Goal: Task Accomplishment & Management: Use online tool/utility

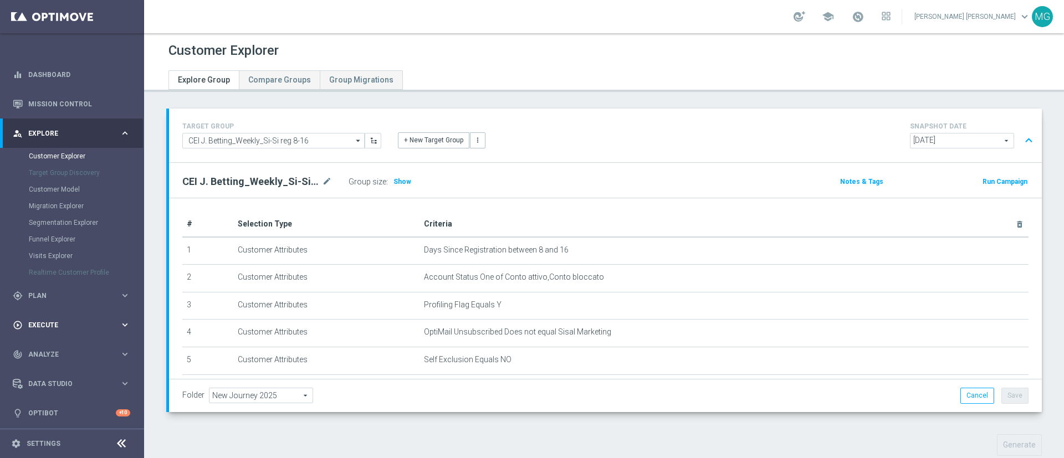
scroll to position [2, 0]
click at [54, 298] on div "gps_fixed Plan" at bounding box center [66, 294] width 107 height 10
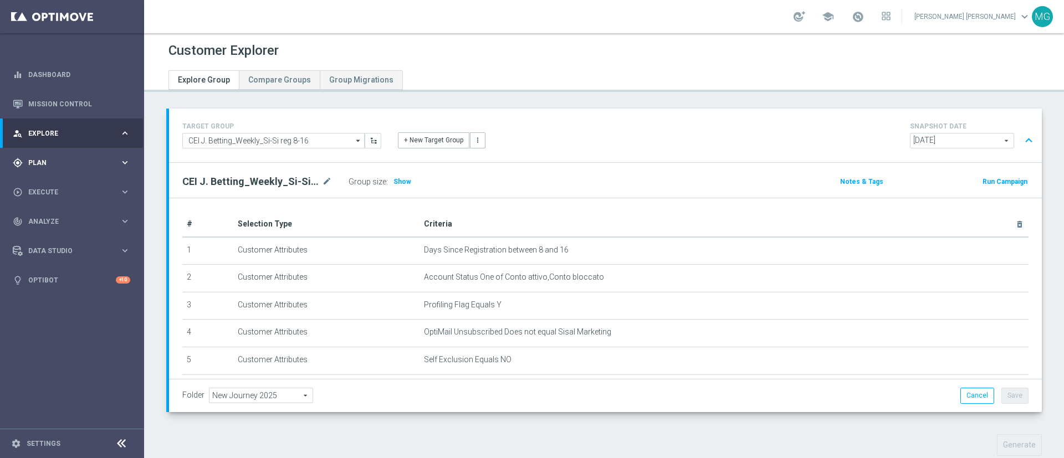
scroll to position [0, 0]
click at [44, 236] on link "Streams" at bounding box center [72, 235] width 86 height 9
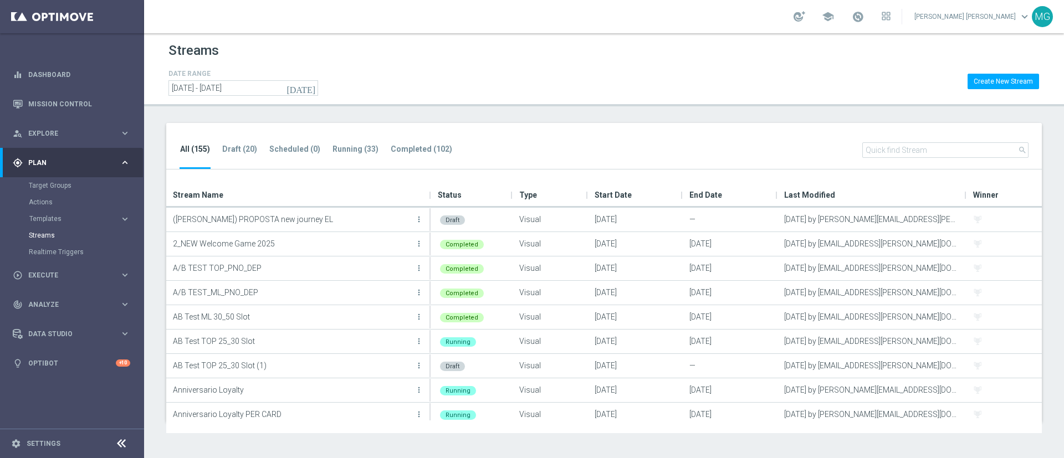
click at [919, 149] on input "text" at bounding box center [946, 150] width 166 height 16
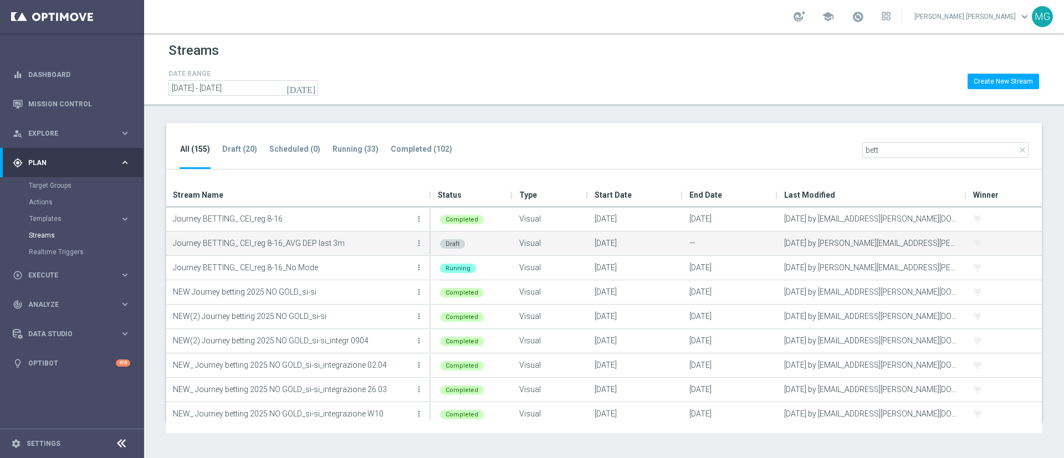
scroll to position [50, 0]
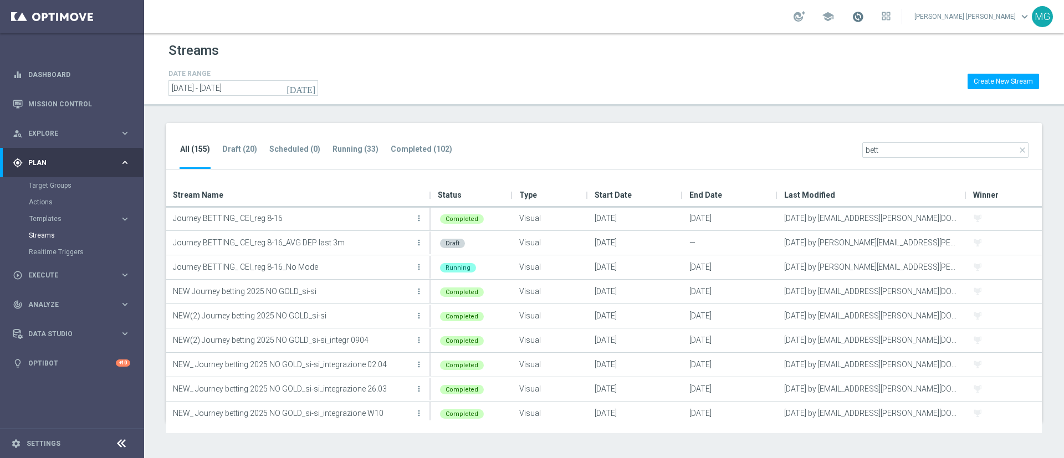
type input "bett"
click at [864, 19] on span at bounding box center [858, 17] width 12 height 12
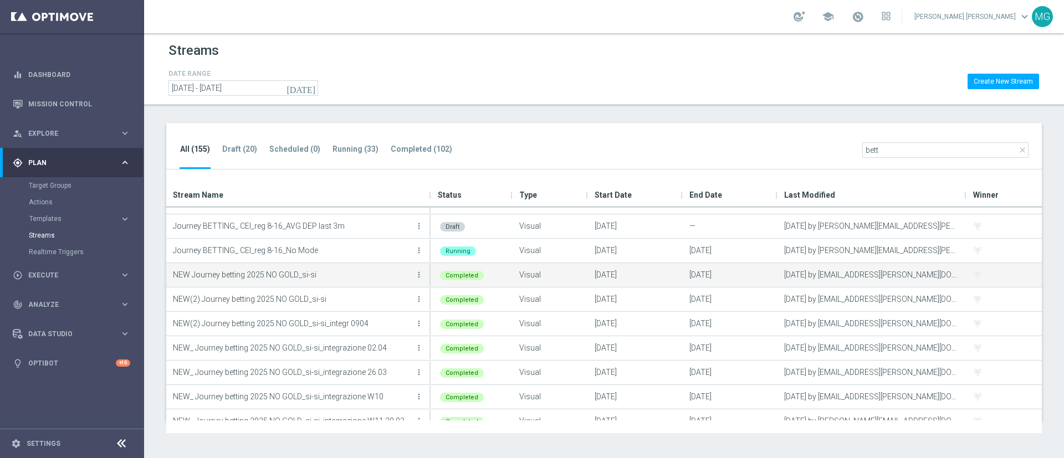
scroll to position [67, 0]
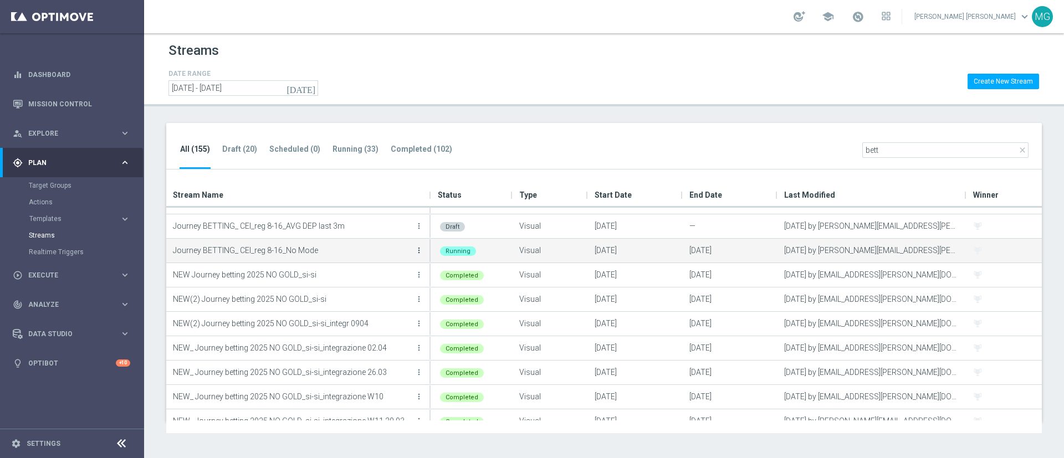
click at [420, 249] on icon "more_vert" at bounding box center [419, 250] width 9 height 9
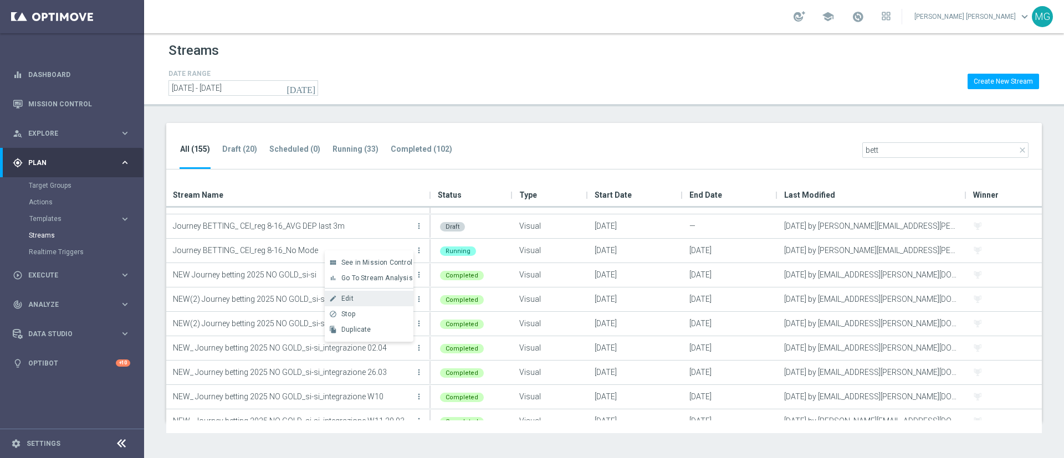
click at [375, 293] on div "create Edit" at bounding box center [369, 299] width 89 height 16
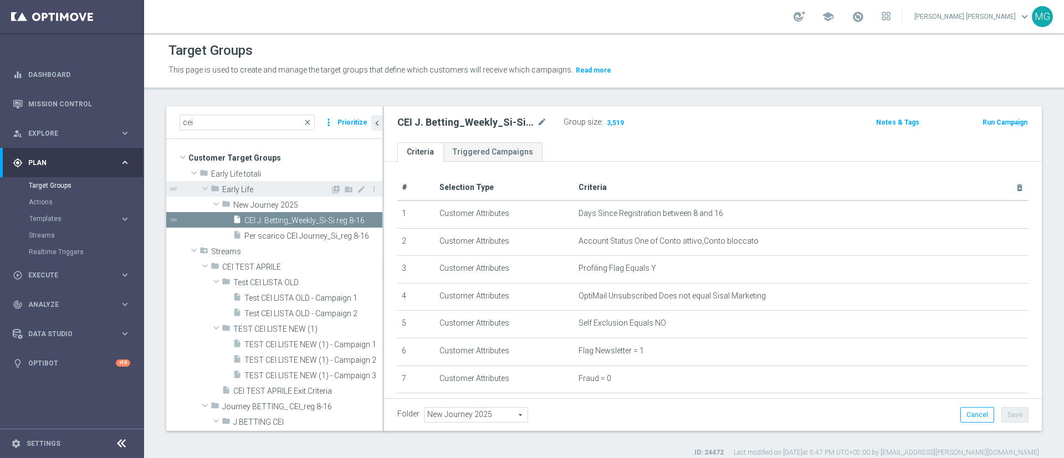
scroll to position [314, 0]
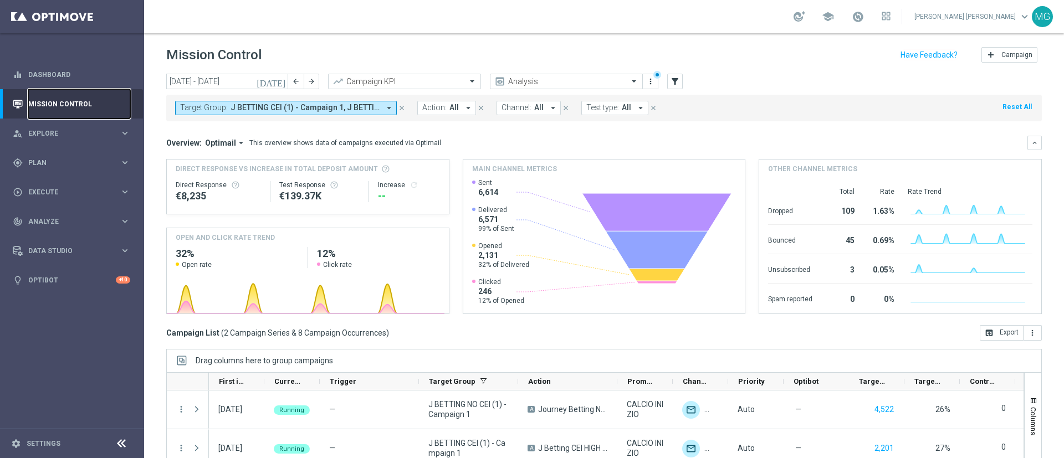
click at [67, 100] on link "Mission Control" at bounding box center [79, 103] width 102 height 29
click at [404, 108] on icon "close" at bounding box center [402, 108] width 8 height 8
